Goal: Complete application form

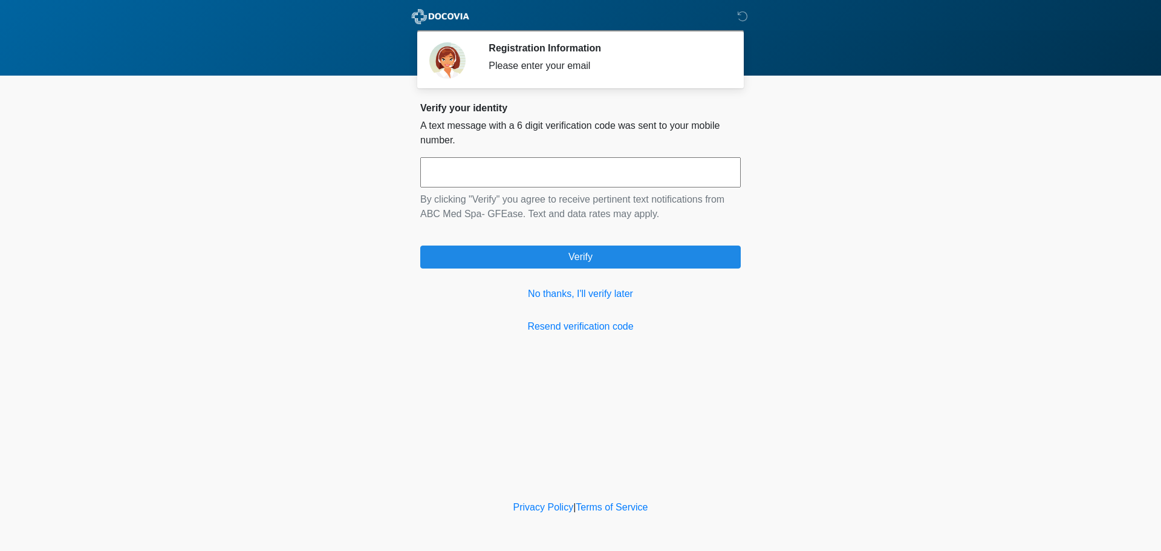
click at [625, 174] on input "text" at bounding box center [580, 172] width 321 height 30
type input "******"
click at [585, 288] on link "No thanks, I'll verify later" at bounding box center [580, 294] width 321 height 15
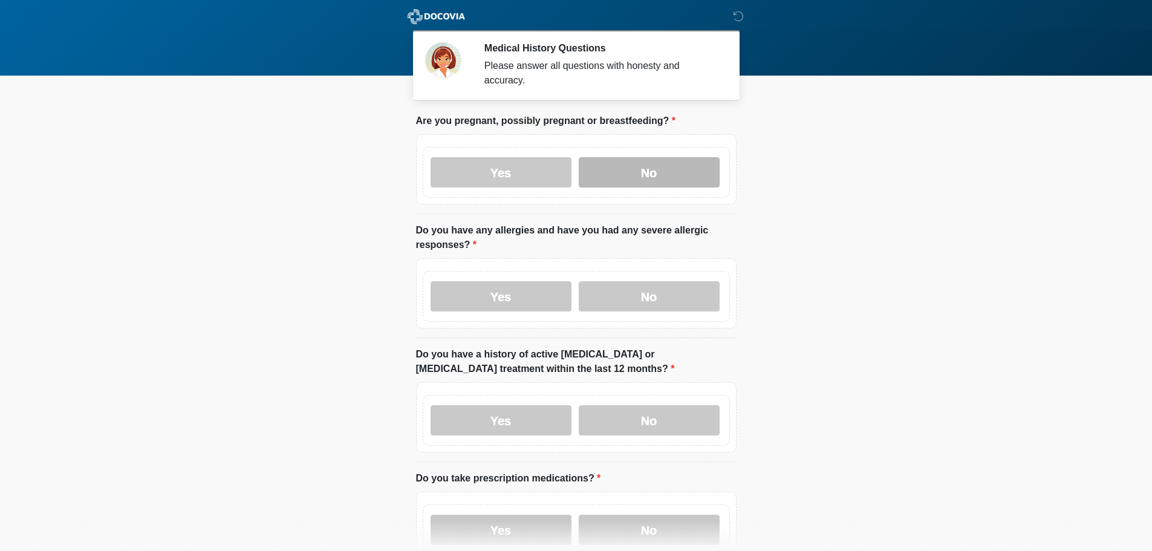
click at [631, 158] on label "No" at bounding box center [649, 172] width 141 height 30
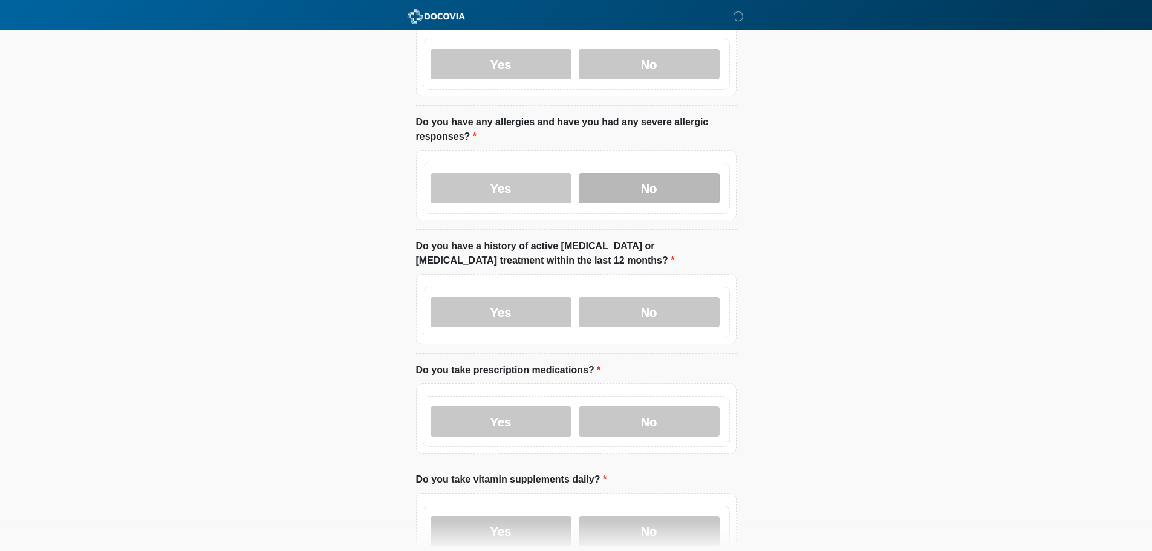
scroll to position [121, 0]
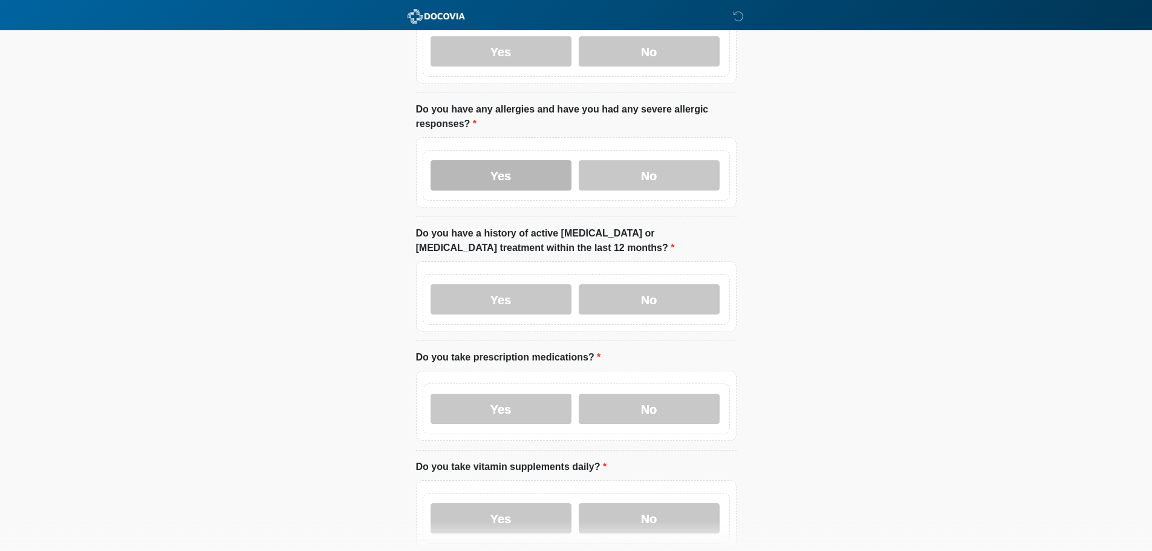
click at [504, 165] on label "Yes" at bounding box center [501, 175] width 141 height 30
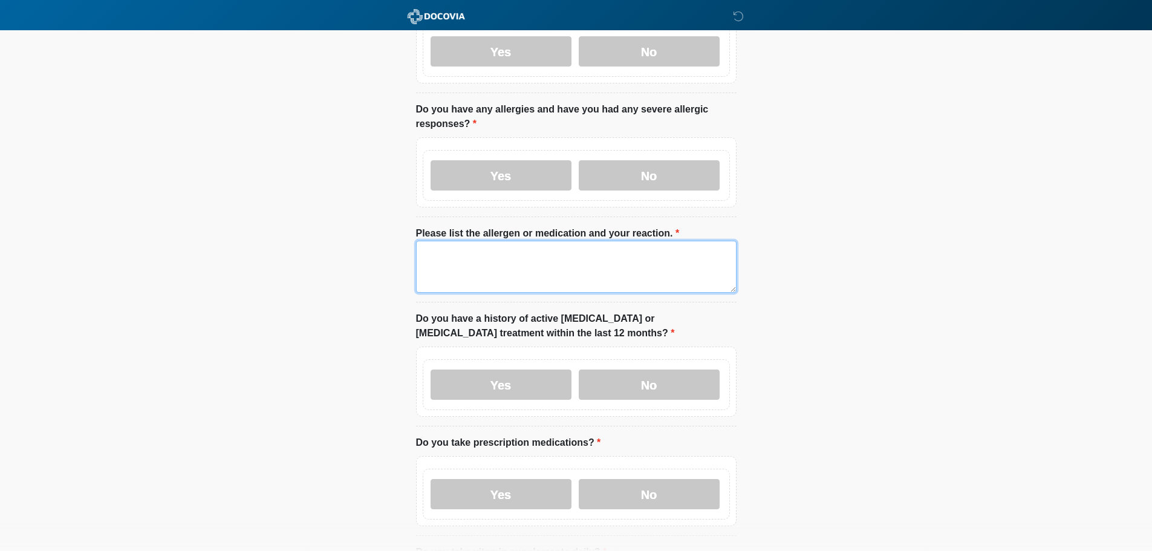
click at [521, 263] on textarea "Please list the allergen or medication and your reaction." at bounding box center [576, 267] width 321 height 52
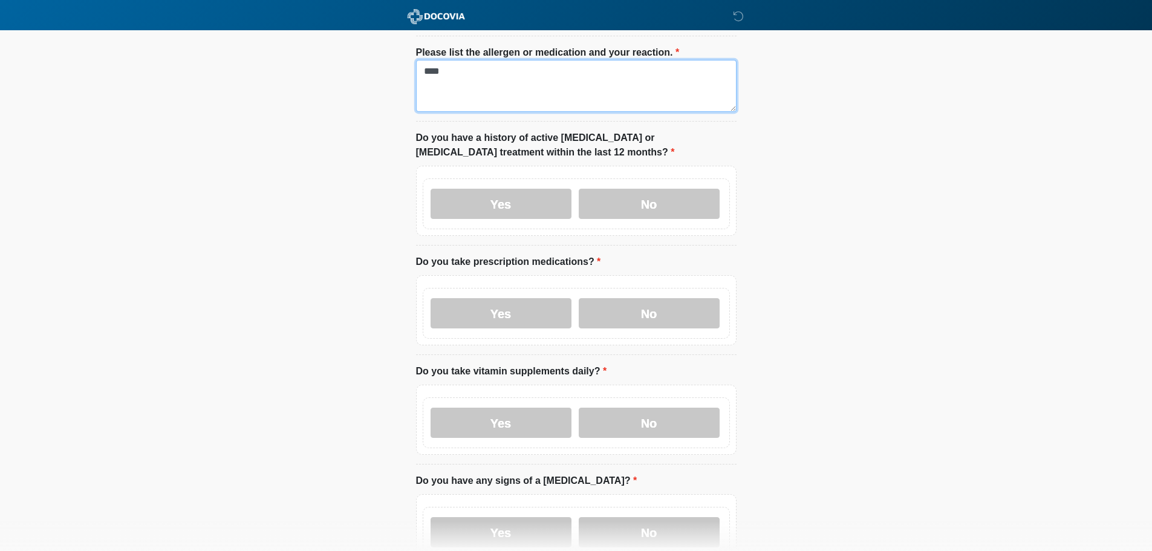
scroll to position [302, 0]
type textarea "****"
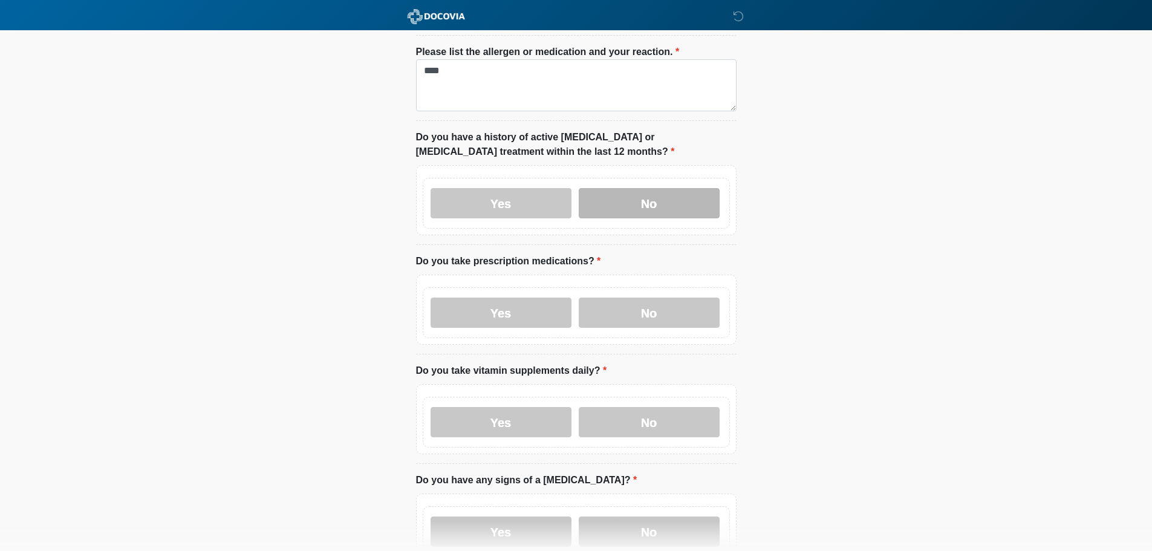
click at [635, 192] on label "No" at bounding box center [649, 203] width 141 height 30
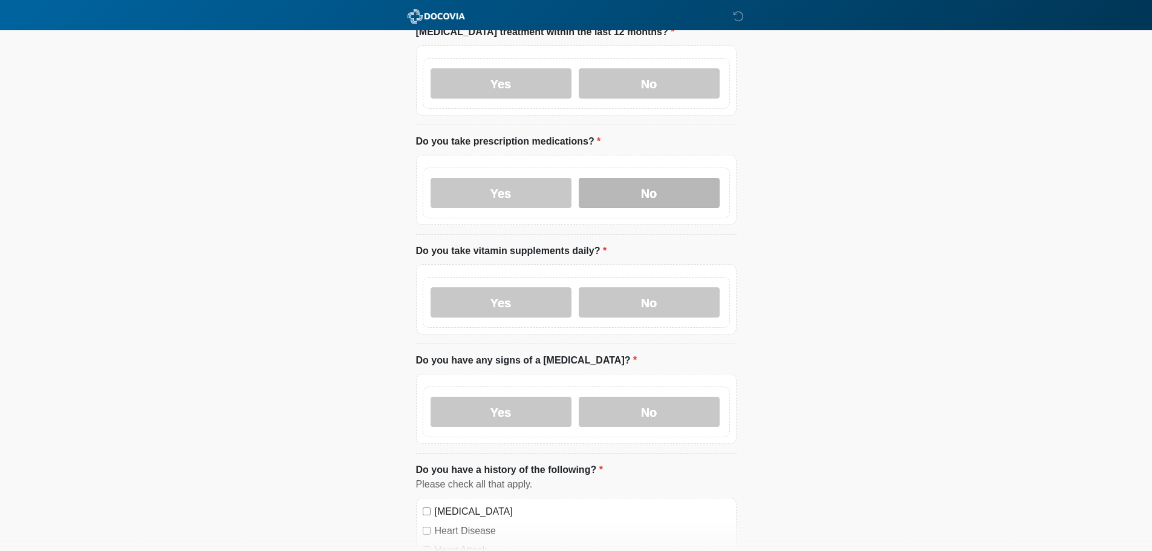
scroll to position [423, 0]
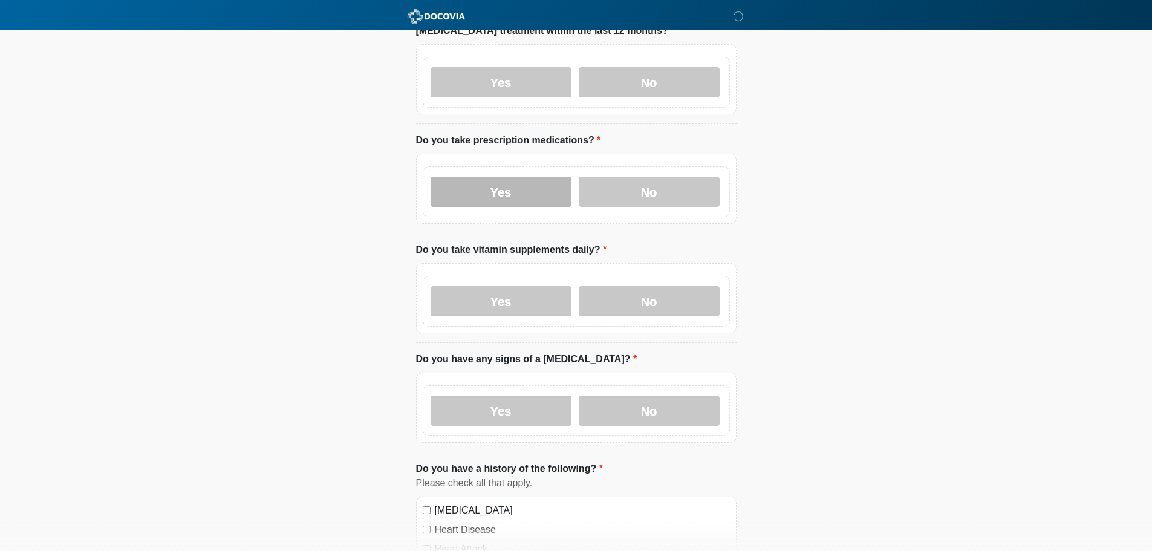
click at [464, 188] on label "Yes" at bounding box center [501, 192] width 141 height 30
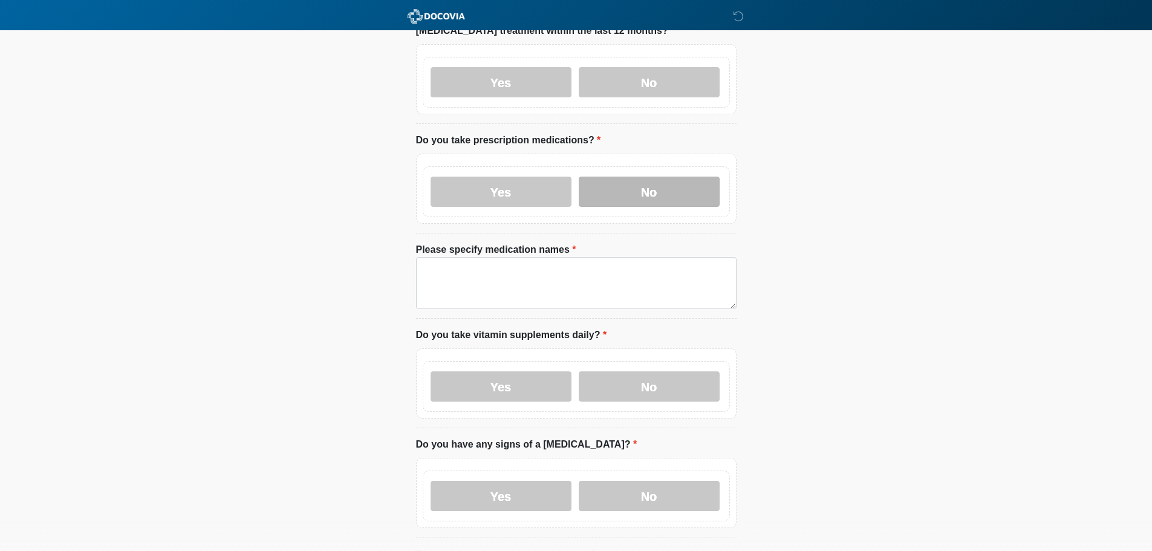
click at [650, 178] on label "No" at bounding box center [649, 192] width 141 height 30
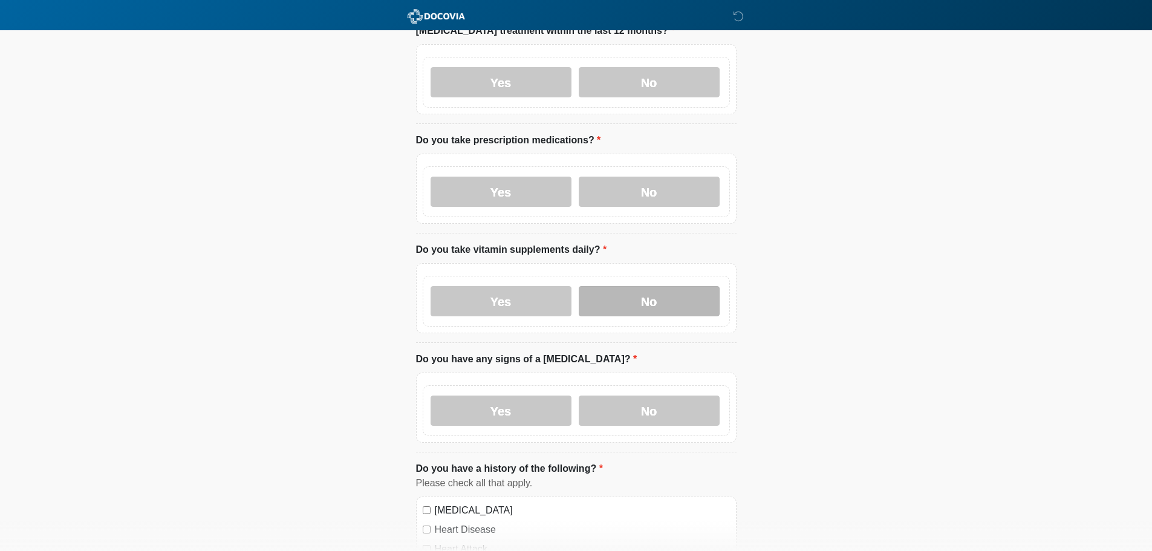
click at [634, 299] on label "No" at bounding box center [649, 301] width 141 height 30
click at [648, 406] on label "No" at bounding box center [649, 411] width 141 height 30
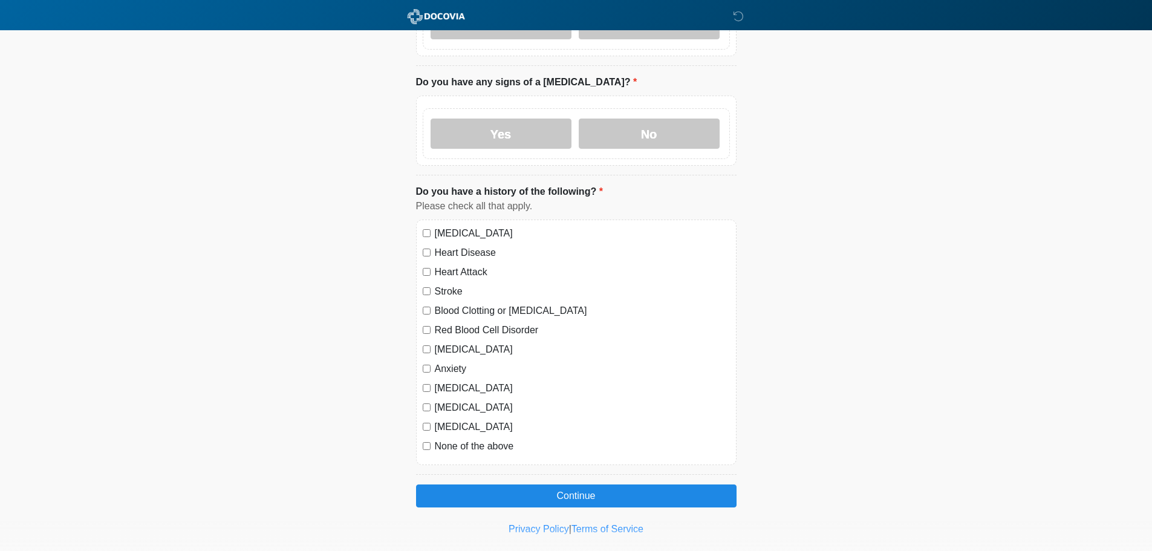
scroll to position [711, 0]
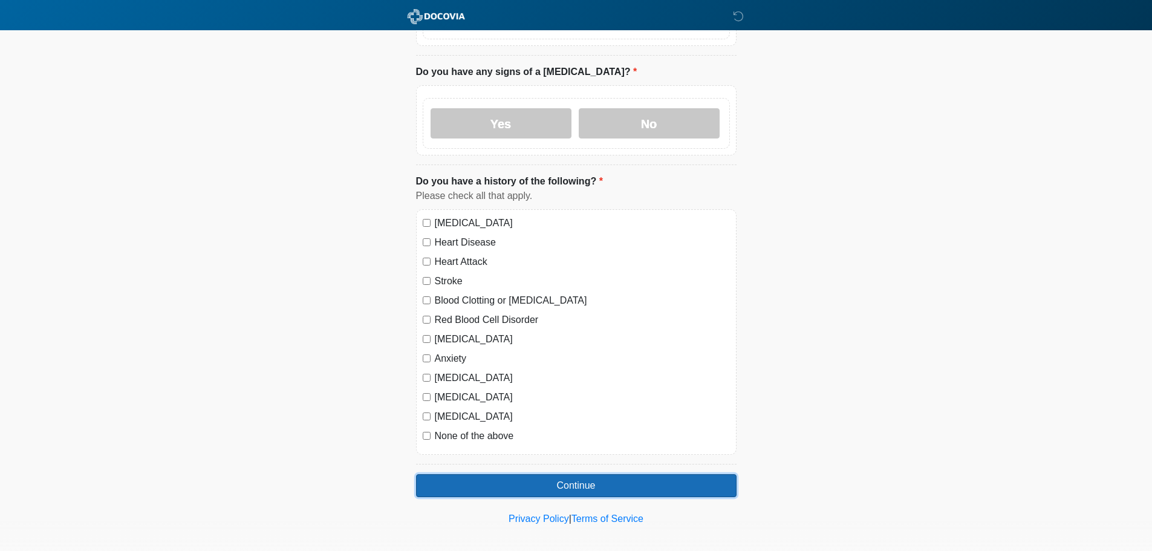
click at [491, 474] on button "Continue" at bounding box center [576, 485] width 321 height 23
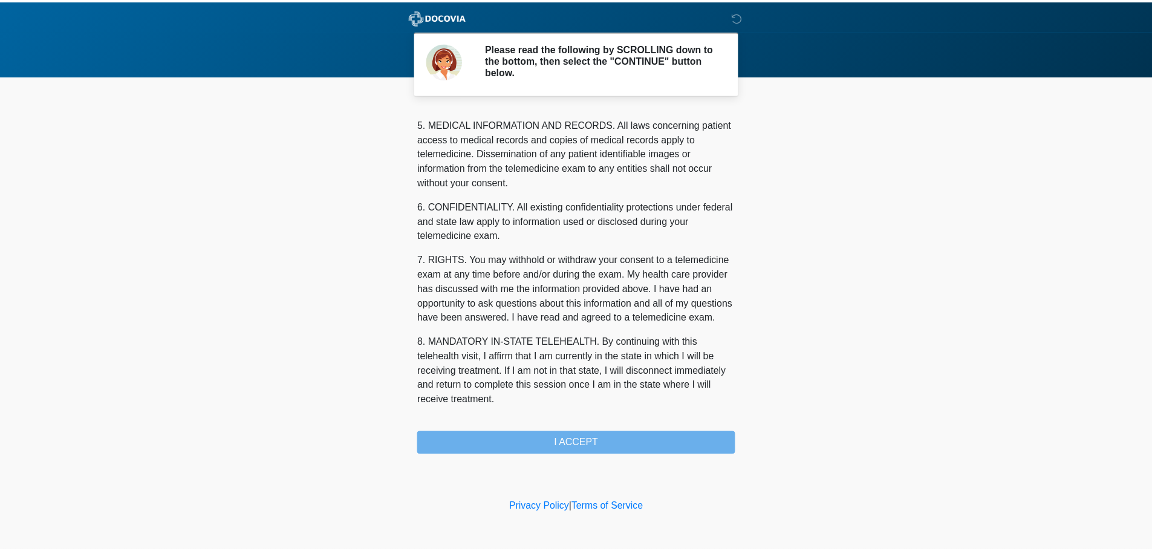
scroll to position [407, 0]
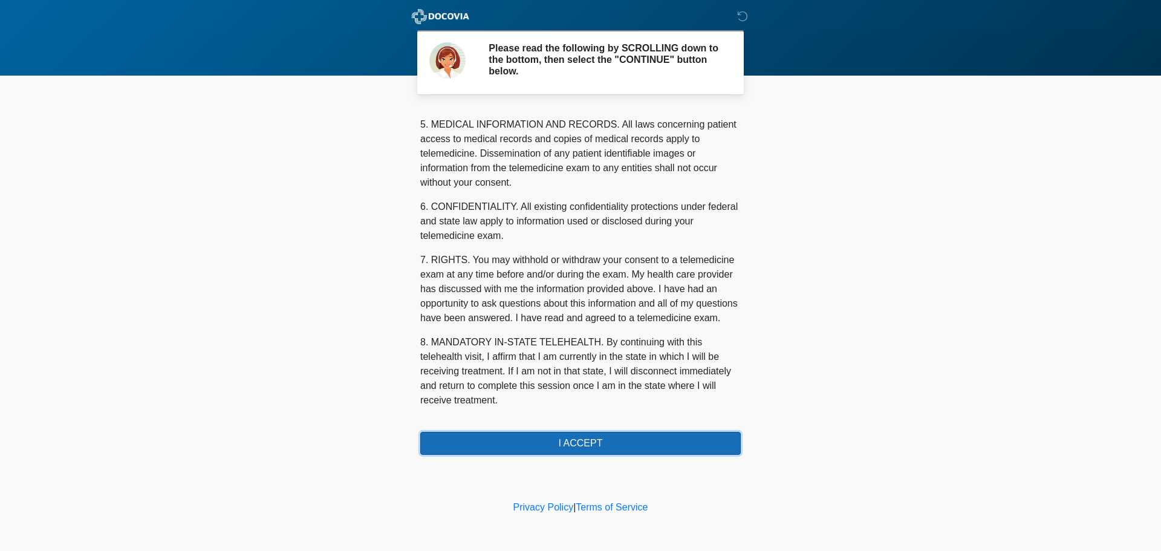
click at [576, 434] on button "I ACCEPT" at bounding box center [580, 443] width 321 height 23
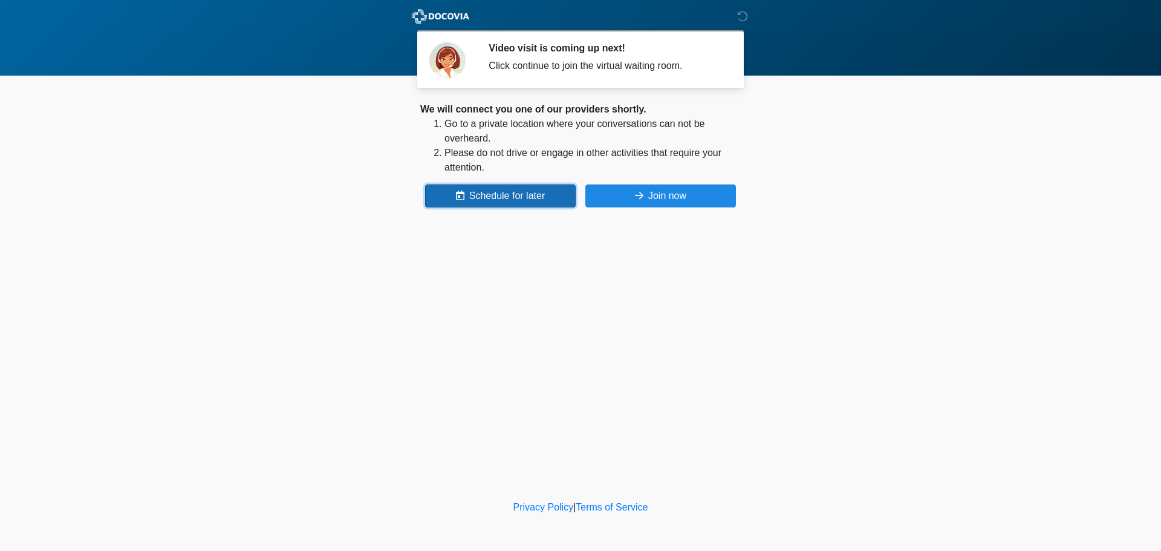
click at [481, 196] on button "Schedule for later" at bounding box center [500, 195] width 151 height 23
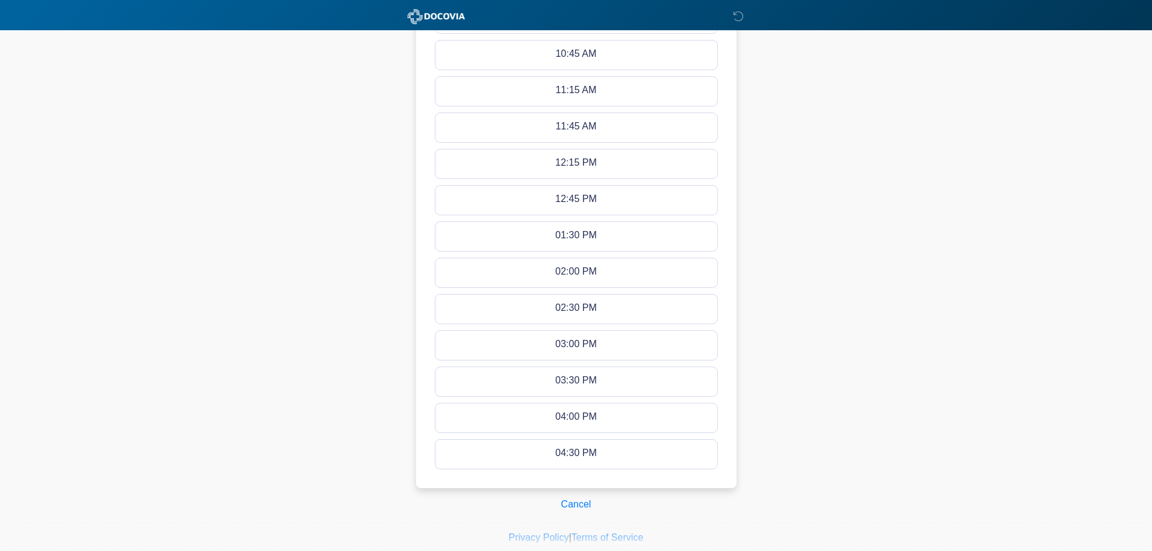
scroll to position [545, 0]
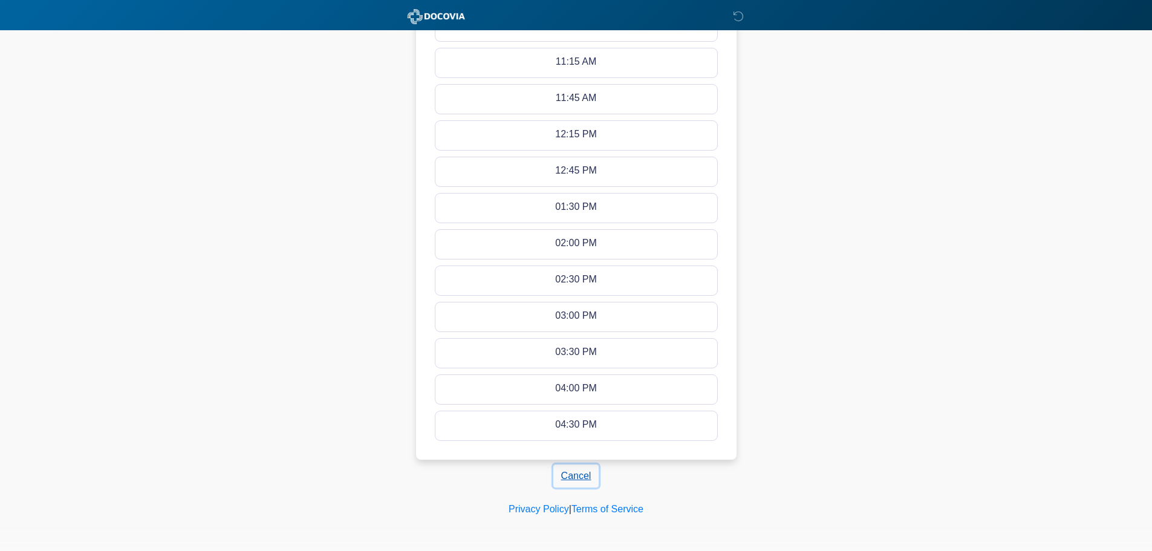
click at [585, 472] on button "Cancel" at bounding box center [576, 475] width 46 height 23
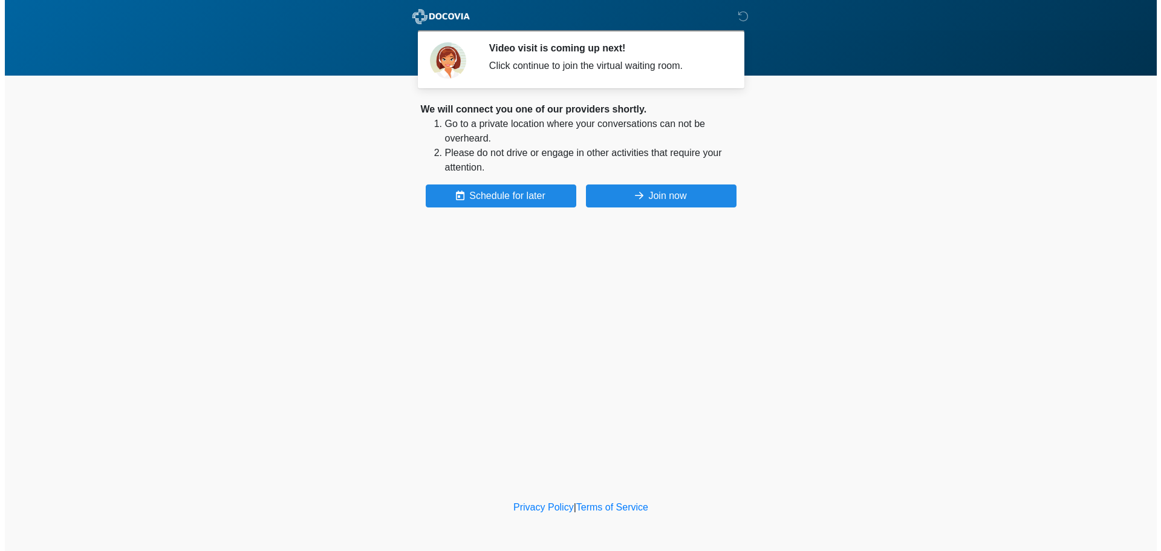
scroll to position [0, 0]
